Goal: Information Seeking & Learning: Check status

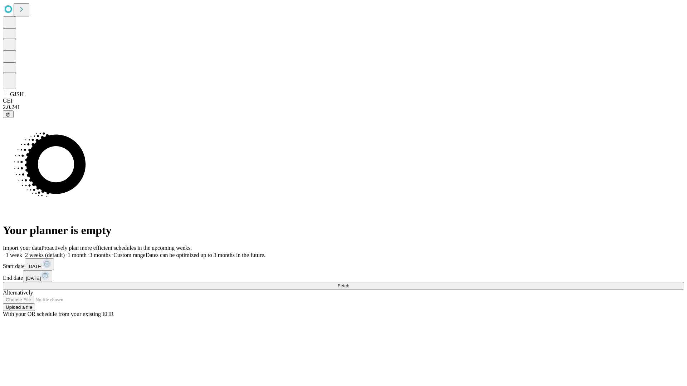
click at [349, 283] on span "Fetch" at bounding box center [343, 285] width 12 height 5
